Goal: Task Accomplishment & Management: Manage account settings

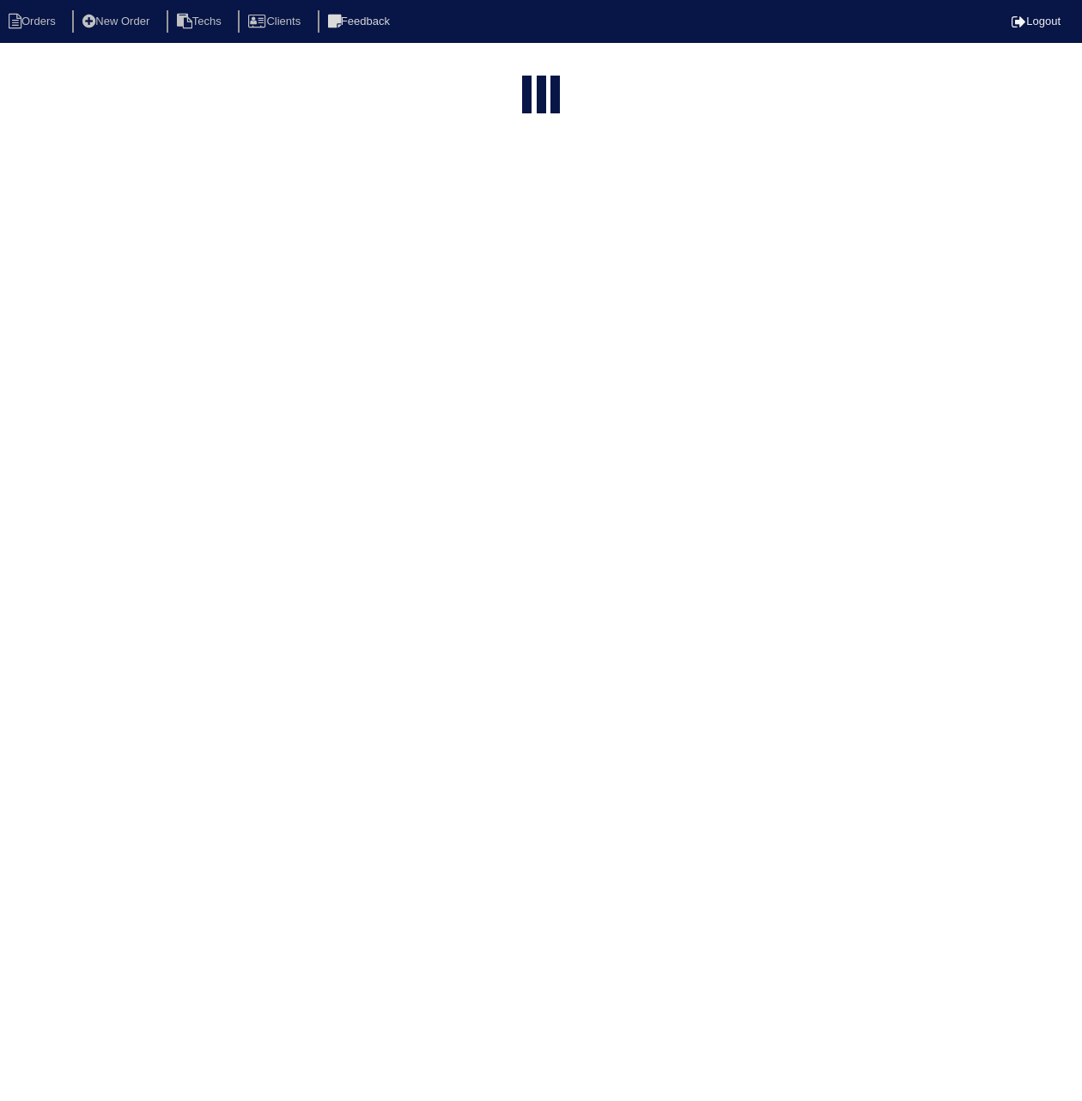
select select "15"
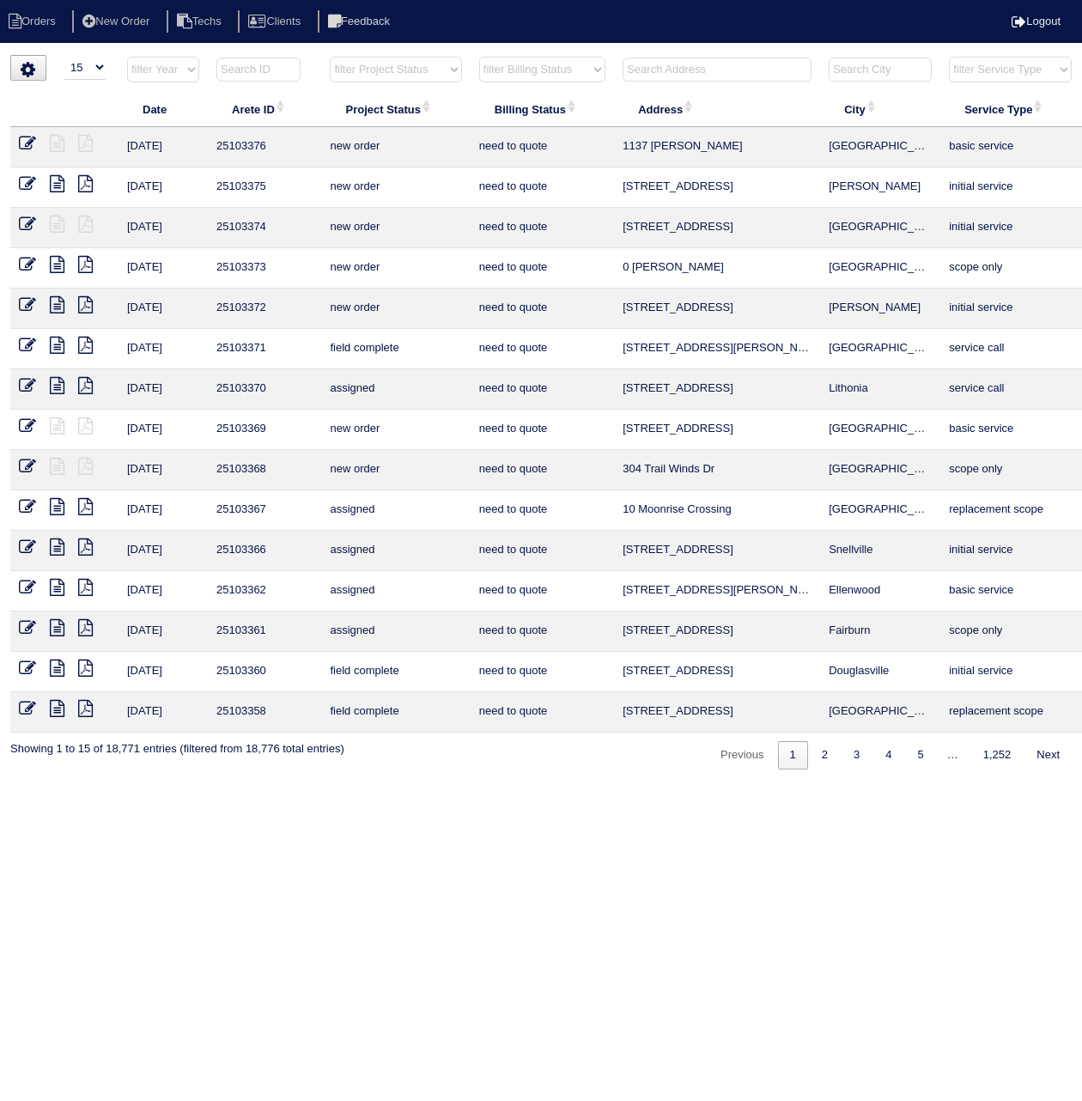
click at [253, 71] on input "text" at bounding box center [258, 70] width 84 height 24
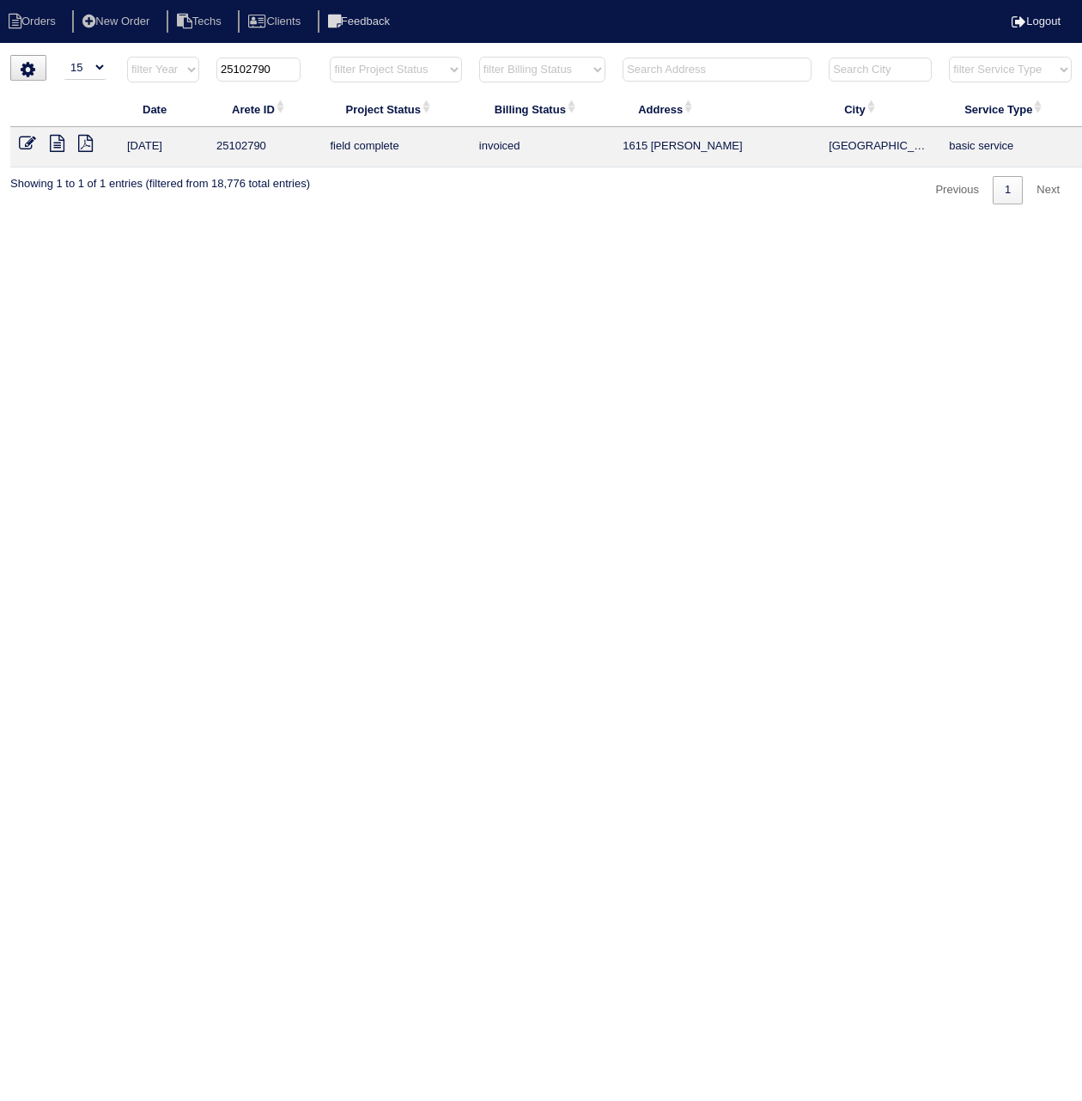
type input "25102790"
click at [22, 143] on icon at bounding box center [27, 143] width 17 height 17
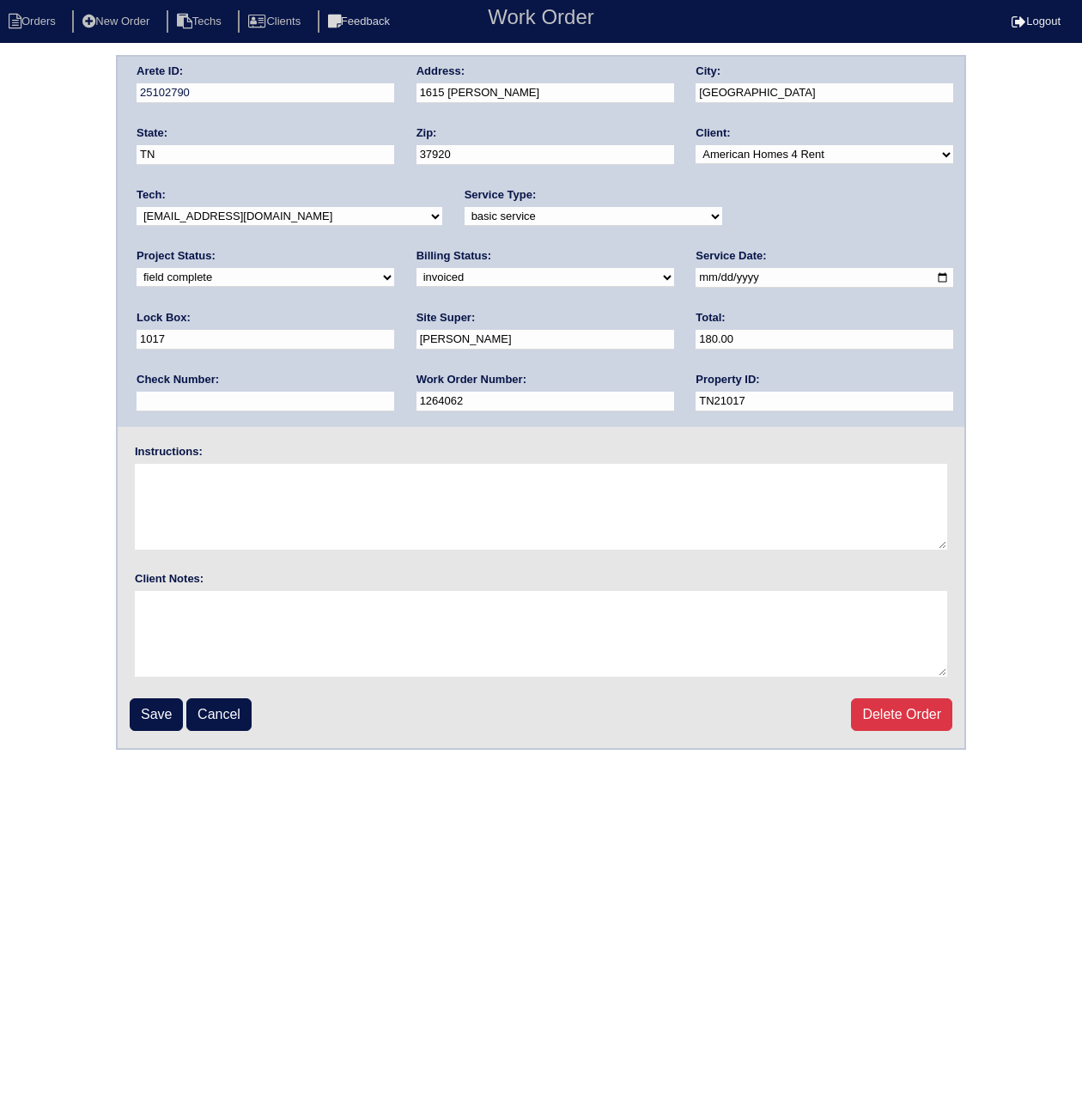
drag, startPoint x: 180, startPoint y: 269, endPoint x: 176, endPoint y: 280, distance: 11.7
click at [417, 269] on select "need to quote quoted need to invoice invoiced paid warranty purchase order need…" at bounding box center [546, 277] width 258 height 19
select select "paid"
click at [417, 268] on select "need to quote quoted need to invoice invoiced paid warranty purchase order need…" at bounding box center [546, 277] width 258 height 19
click at [394, 392] on input "text" at bounding box center [266, 402] width 258 height 20
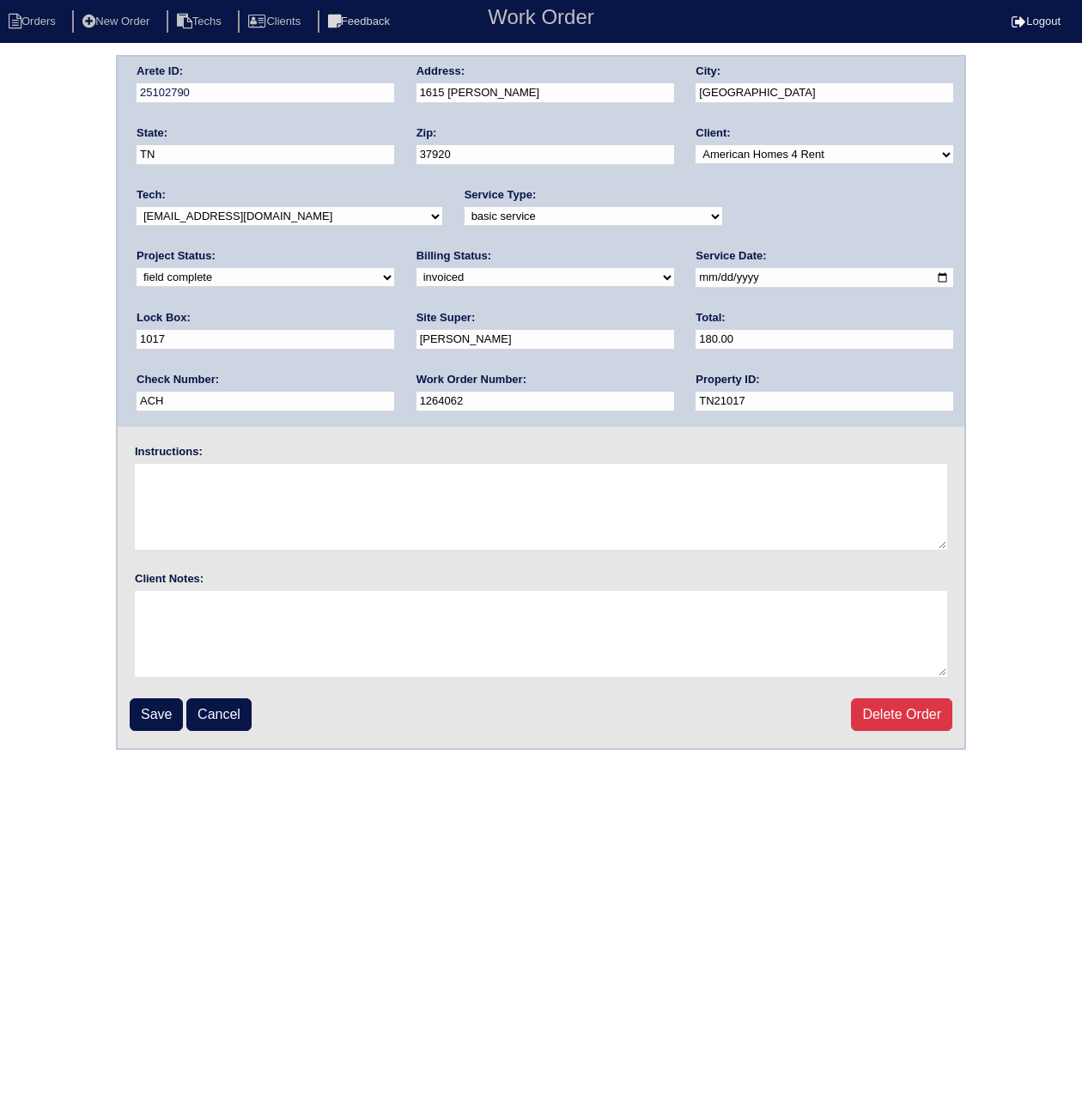
paste input "091025A"
drag, startPoint x: 800, startPoint y: 345, endPoint x: 701, endPoint y: 338, distance: 99.9
click at [394, 392] on input "ACH 091025A" at bounding box center [266, 402] width 258 height 20
type input "ACH 091025A"
click at [160, 706] on input "Save" at bounding box center [156, 714] width 53 height 33
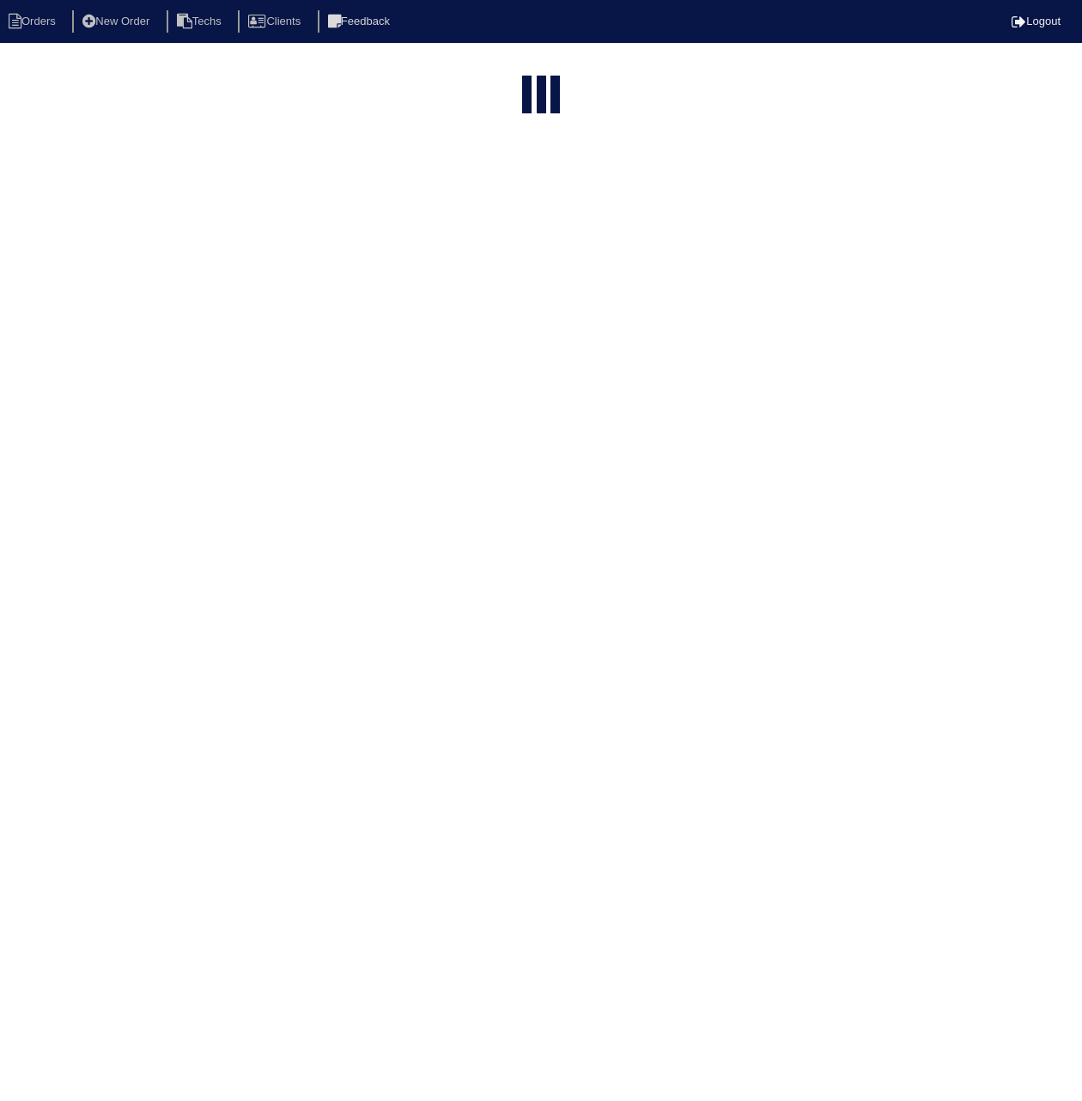
select select "15"
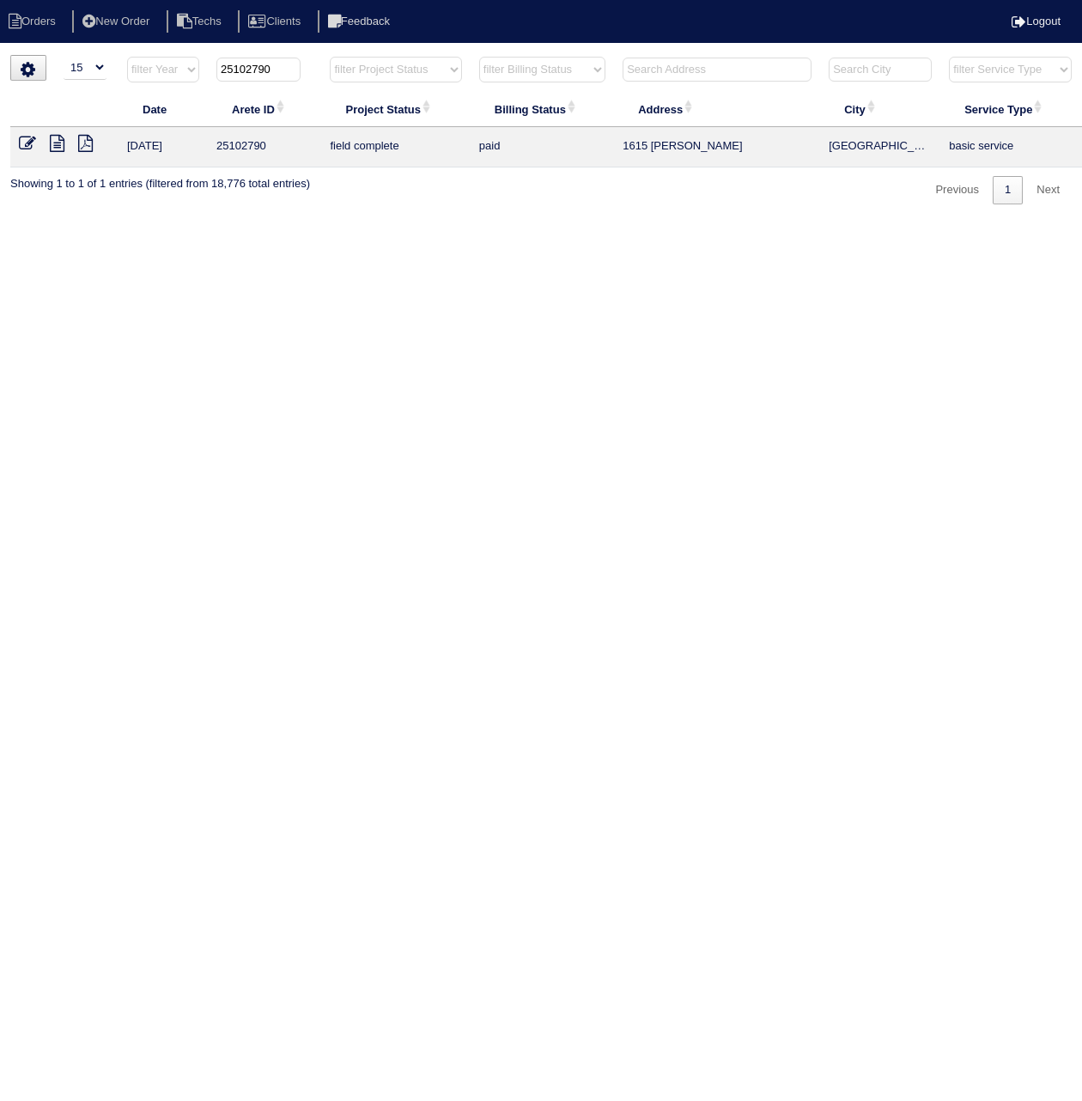
drag, startPoint x: 251, startPoint y: 73, endPoint x: 294, endPoint y: 76, distance: 43.0
click at [294, 76] on input "25102790" at bounding box center [258, 70] width 84 height 24
type input "25103187"
drag, startPoint x: 26, startPoint y: 143, endPoint x: 27, endPoint y: 152, distance: 8.6
click at [26, 145] on icon at bounding box center [27, 143] width 17 height 17
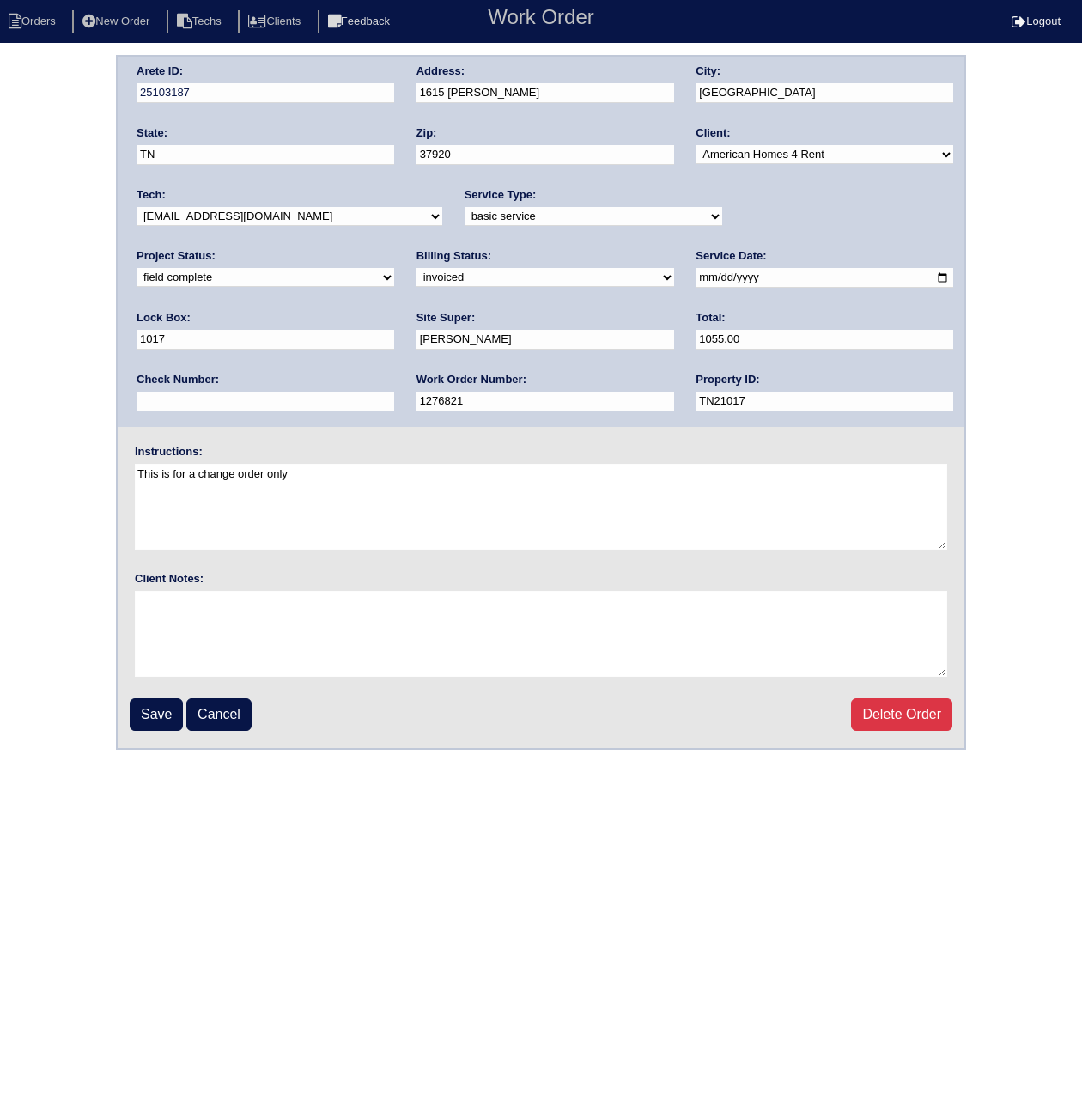
click at [417, 269] on select "need to quote quoted need to invoice invoiced paid warranty purchase order need…" at bounding box center [546, 277] width 258 height 19
select select "paid"
click at [417, 268] on select "need to quote quoted need to invoice invoiced paid warranty purchase order need…" at bounding box center [546, 277] width 258 height 19
click at [394, 392] on input "text" at bounding box center [266, 402] width 258 height 20
paste input "ACH 091025A"
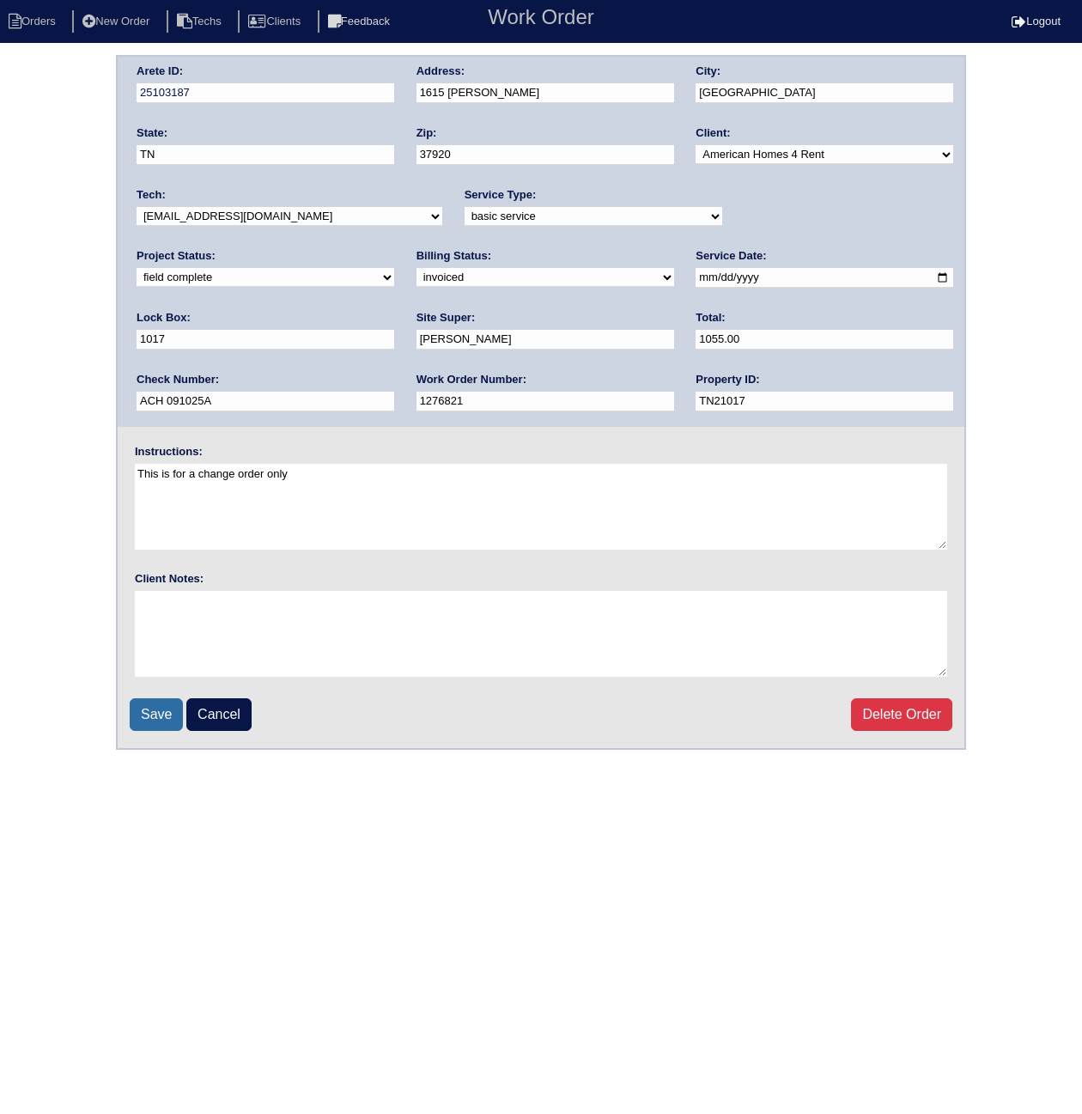
type input "ACH 091025A"
click at [156, 715] on input "Save" at bounding box center [156, 714] width 53 height 33
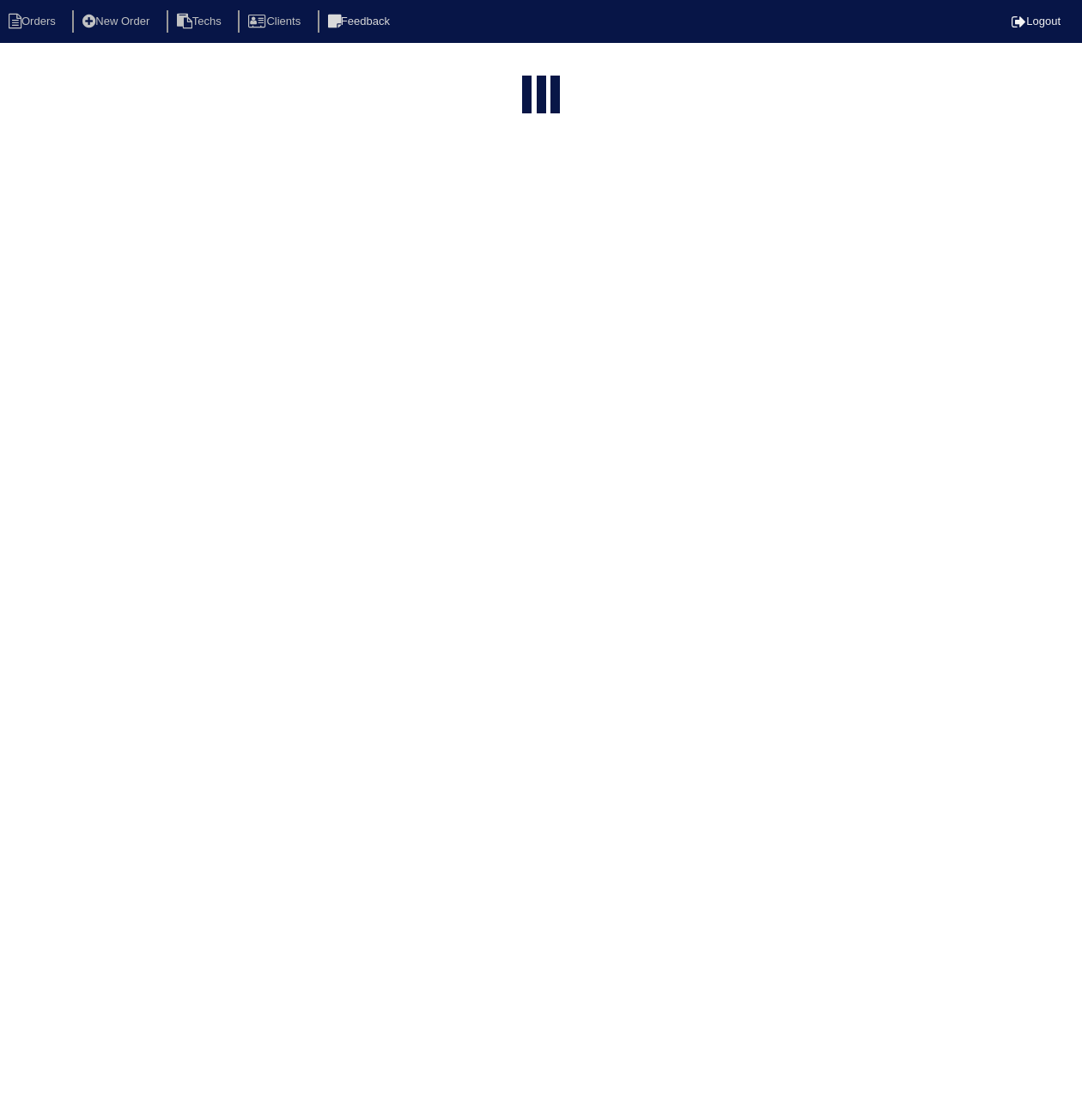
select select "15"
